Goal: Task Accomplishment & Management: Complete application form

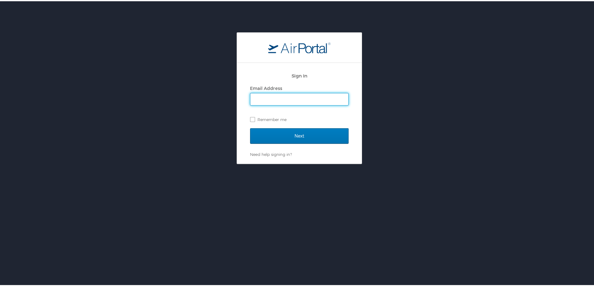
click at [267, 100] on input "Email Address" at bounding box center [299, 98] width 98 height 12
type input "[PERSON_NAME][EMAIL_ADDRESS][PERSON_NAME][DOMAIN_NAME]"
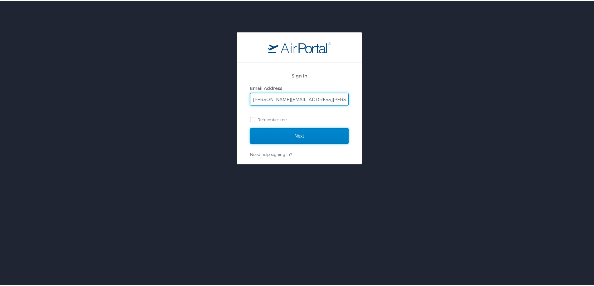
click at [300, 138] on input "Next" at bounding box center [299, 135] width 98 height 16
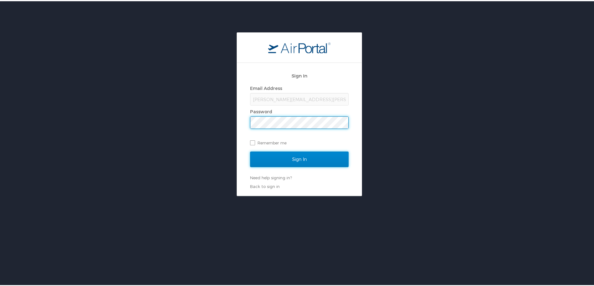
click at [285, 162] on input "Sign In" at bounding box center [299, 159] width 98 height 16
